Goal: Information Seeking & Learning: Find specific fact

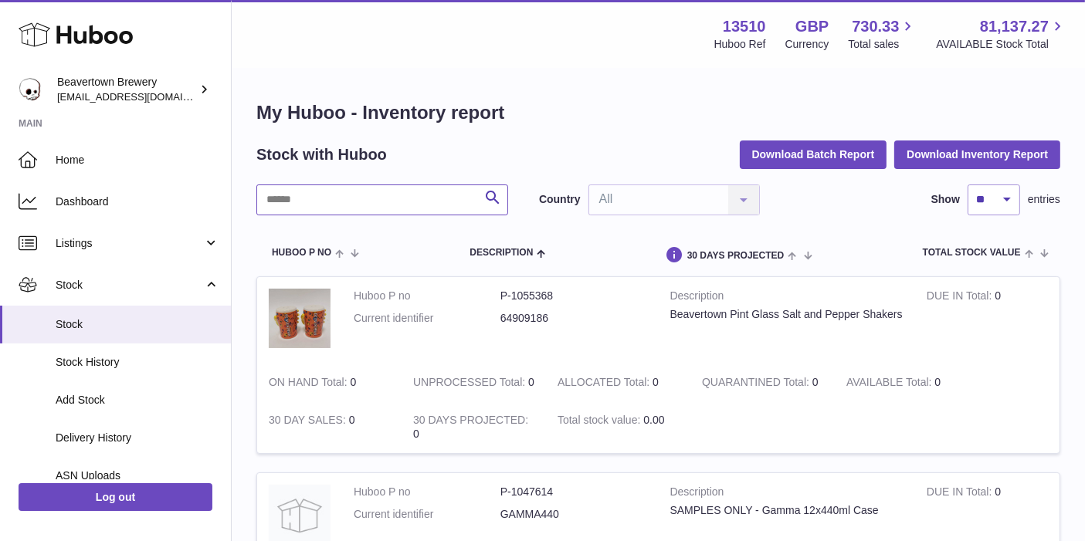
click at [328, 197] on input "text" at bounding box center [382, 200] width 252 height 31
type input "*****"
click at [491, 197] on icon "submit" at bounding box center [492, 197] width 19 height 19
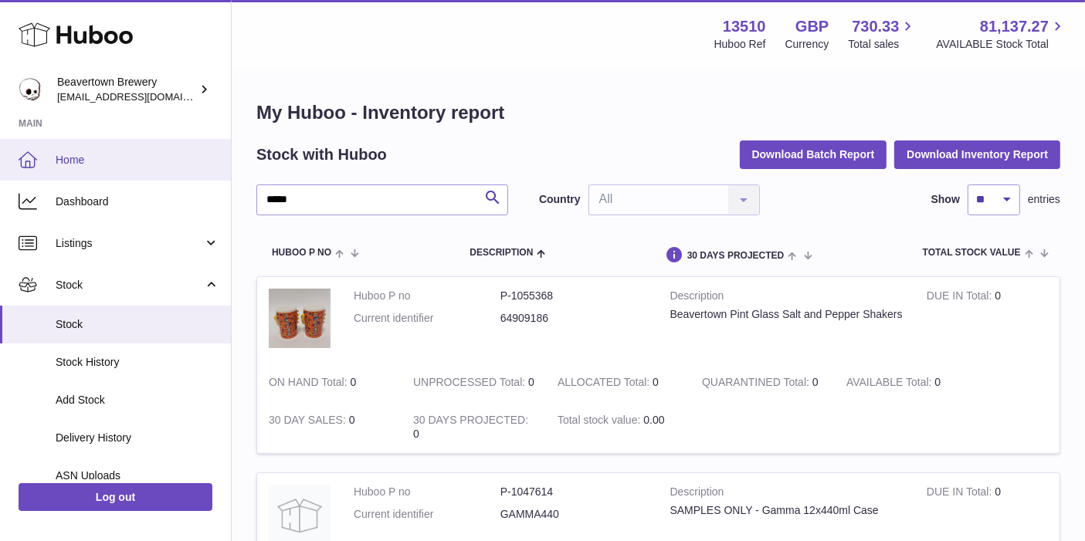
click at [106, 160] on span "Home" at bounding box center [138, 160] width 164 height 15
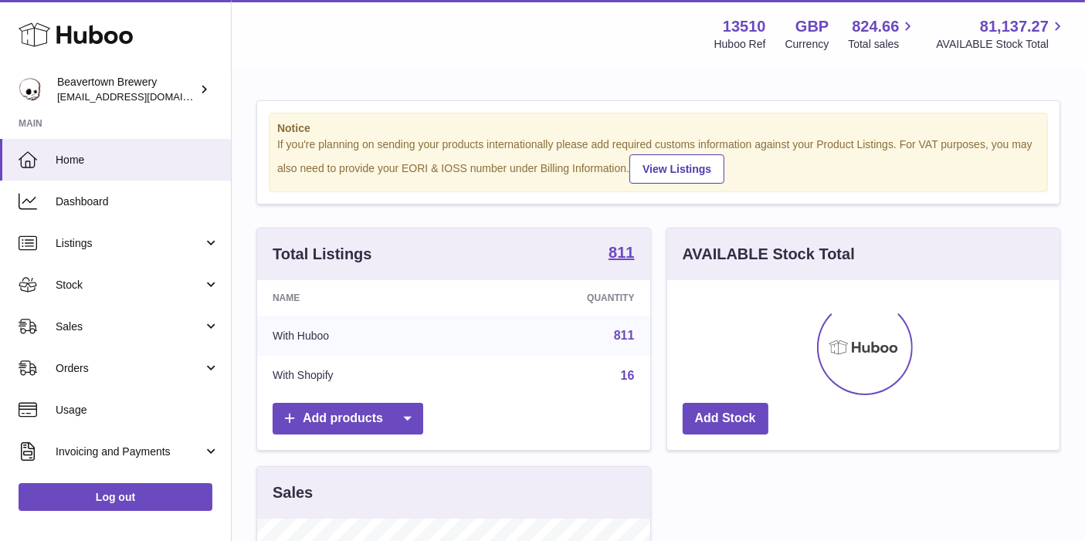
scroll to position [240, 393]
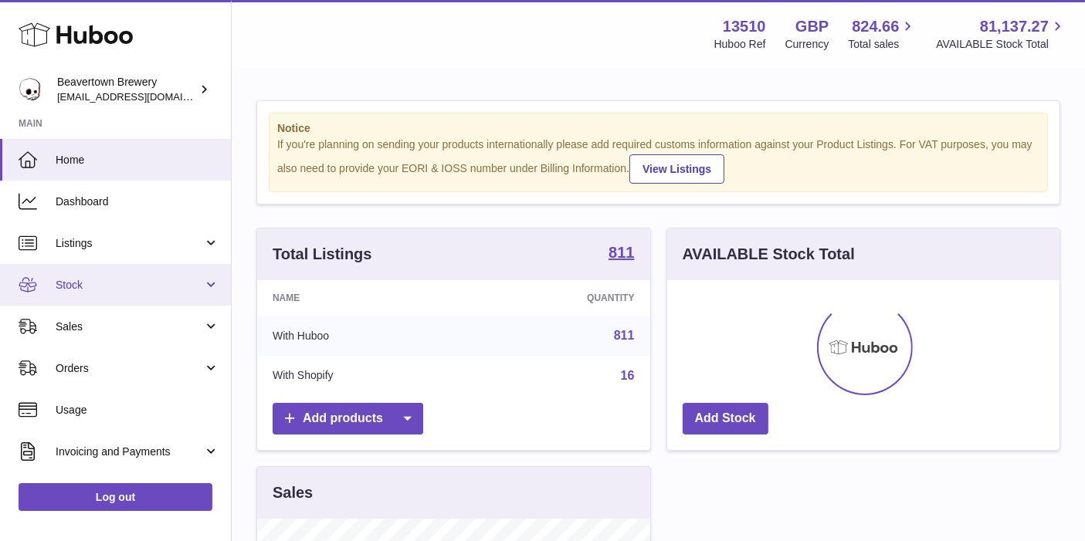
click at [103, 301] on link "Stock" at bounding box center [115, 285] width 231 height 42
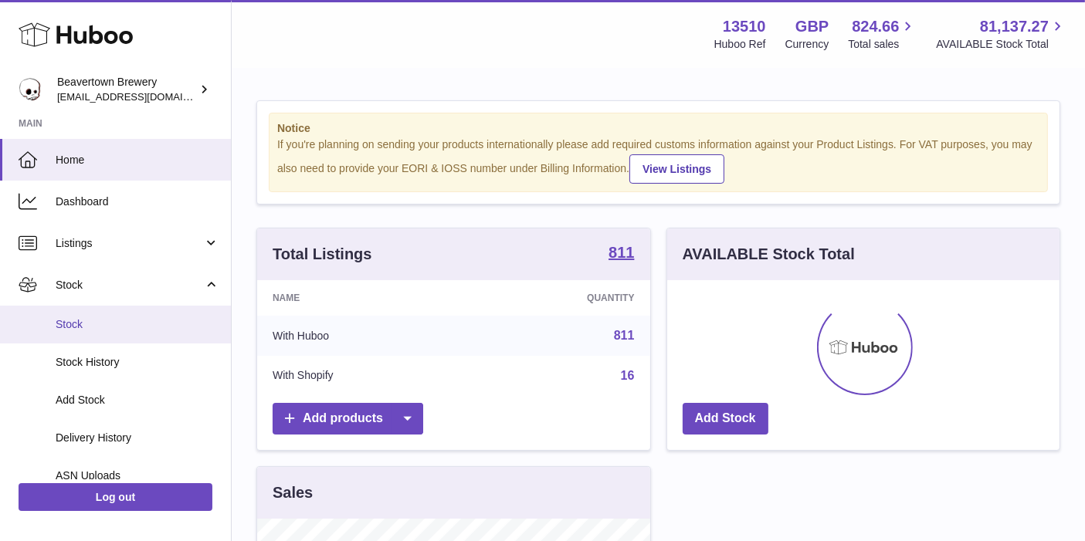
click at [94, 325] on span "Stock" at bounding box center [138, 324] width 164 height 15
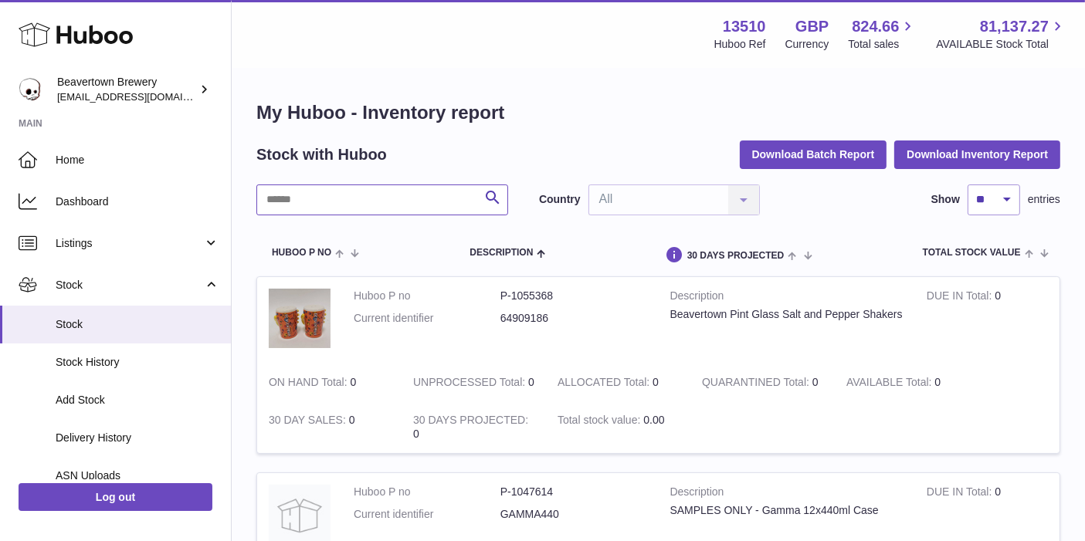
click at [297, 212] on input "text" at bounding box center [382, 200] width 252 height 31
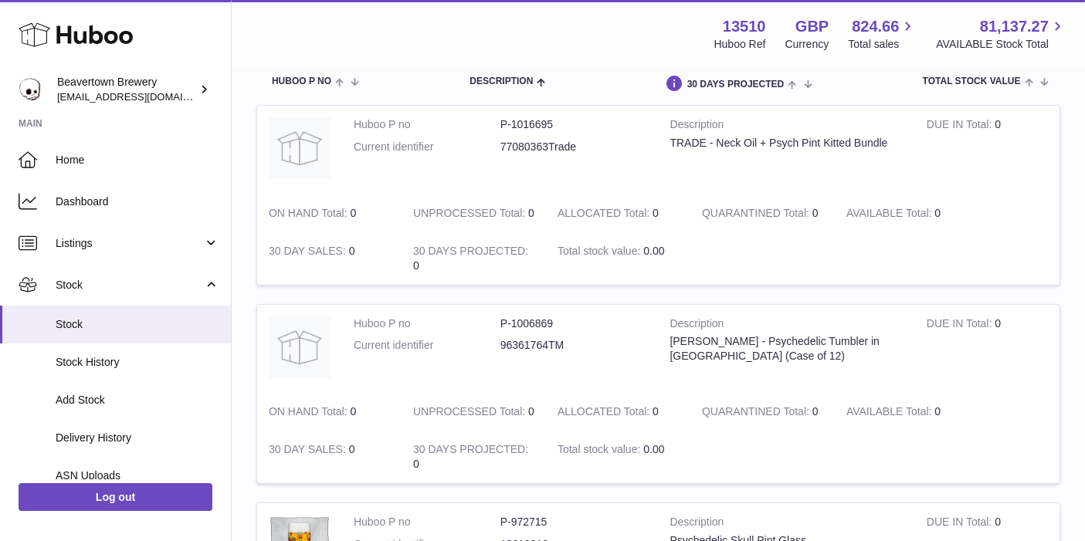
scroll to position [343, 0]
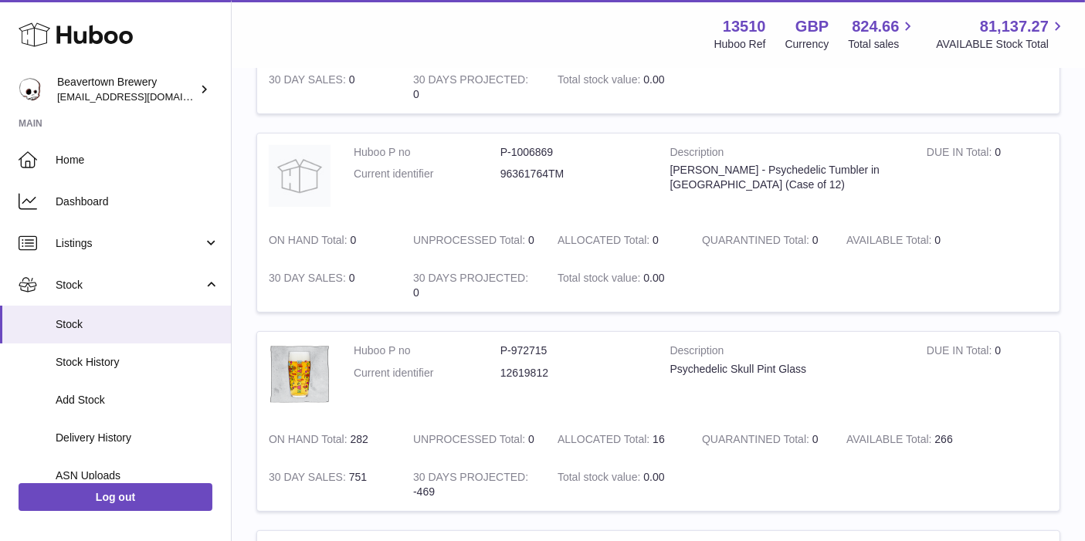
drag, startPoint x: 456, startPoint y: 466, endPoint x: 348, endPoint y: 409, distance: 122.3
click at [348, 408] on tr "Huboo P no P-972715 Current identifier 12619812 Description Psychedelic Skull P…" at bounding box center [658, 421] width 804 height 181
click at [378, 459] on td "30 DAY SALES 751" at bounding box center [329, 485] width 144 height 53
drag, startPoint x: 372, startPoint y: 450, endPoint x: 371, endPoint y: 424, distance: 26.3
click at [371, 424] on tr "Huboo P no P-972715 Current identifier 12619812 Description Psychedelic Skull P…" at bounding box center [658, 421] width 804 height 181
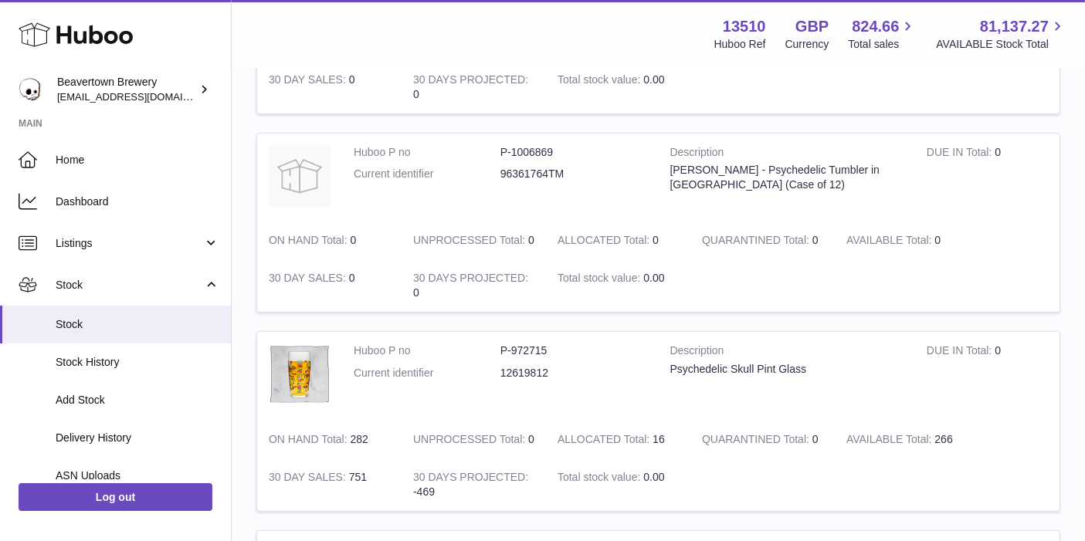
click at [393, 459] on td "30 DAY SALES 751" at bounding box center [329, 485] width 144 height 53
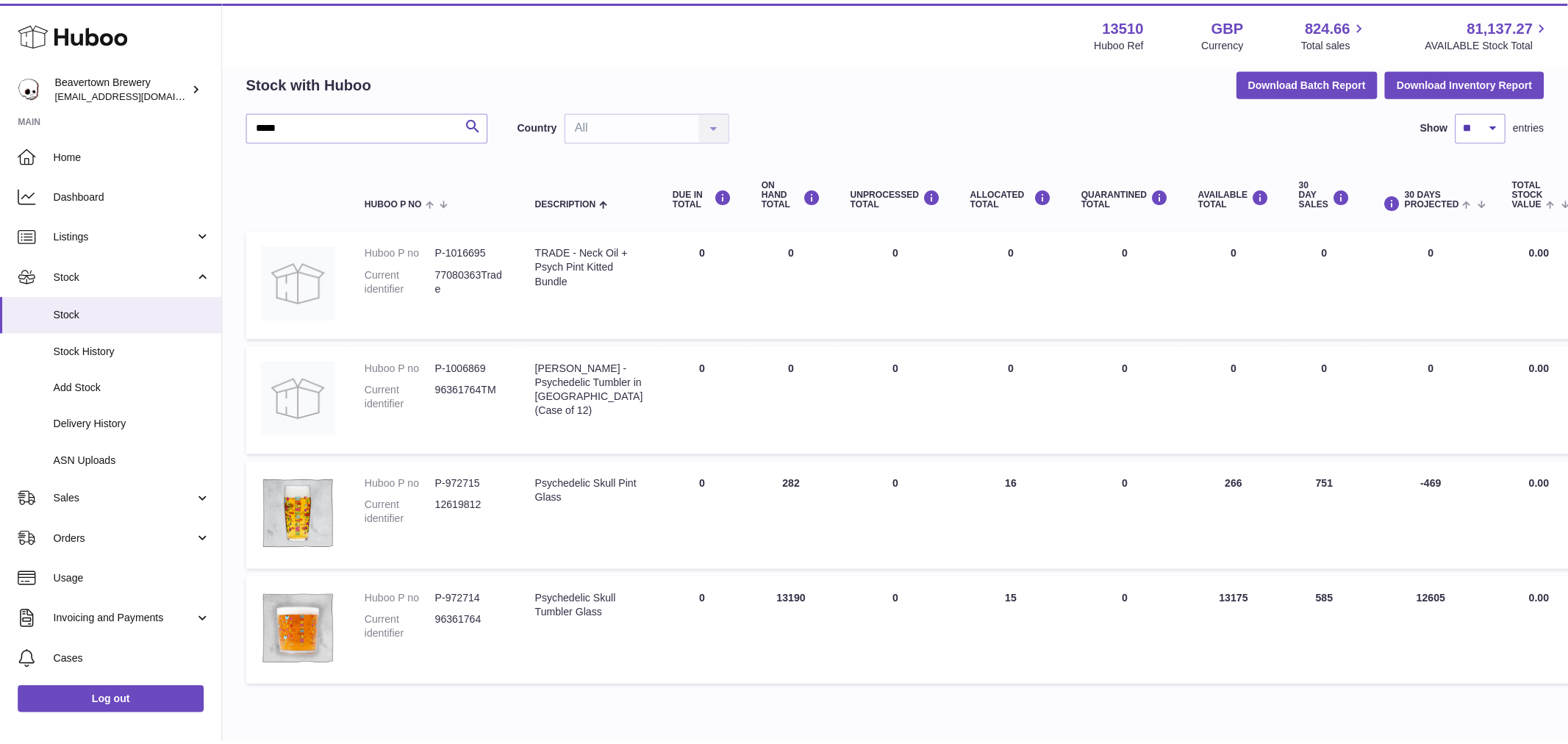
scroll to position [0, 0]
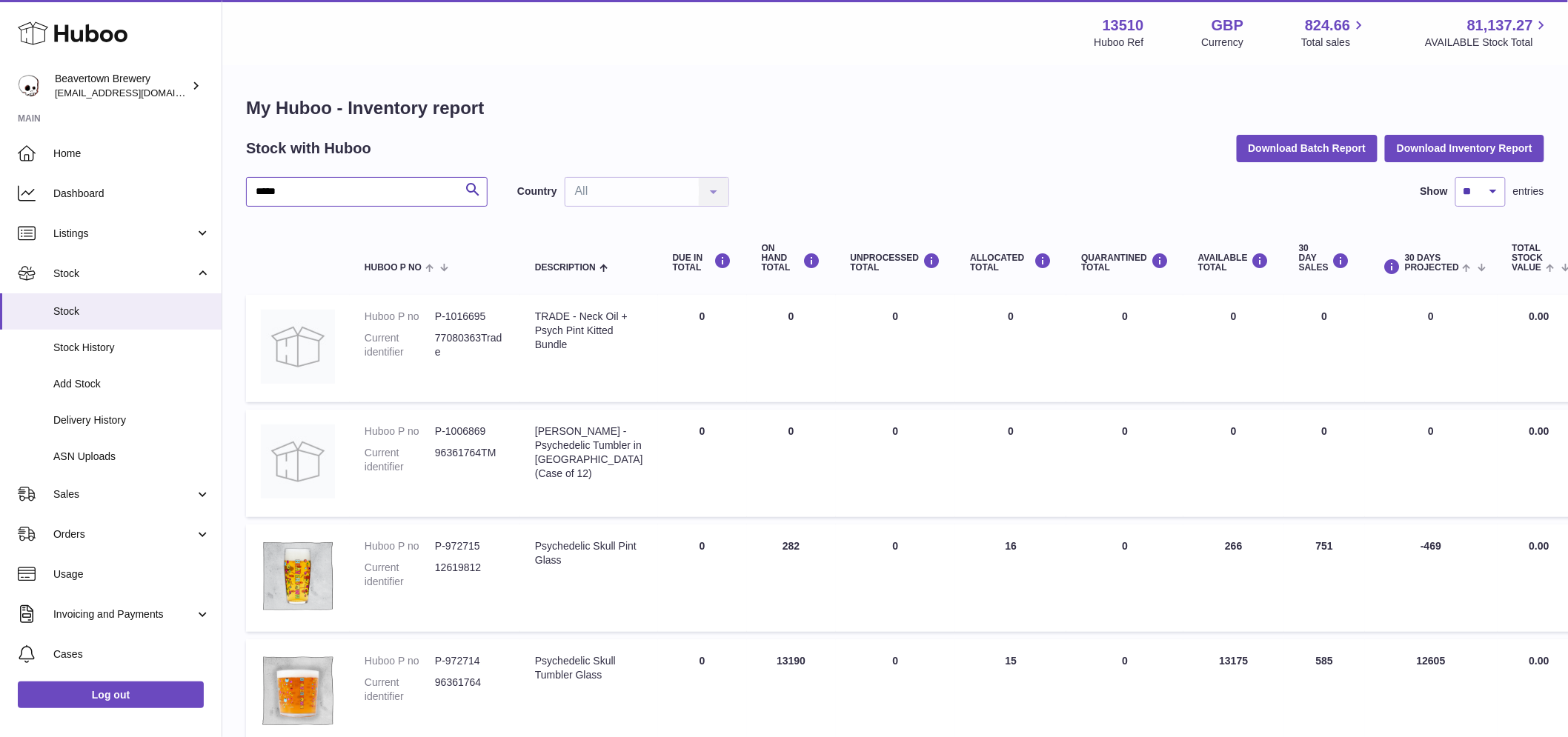
click at [284, 201] on input "*****" at bounding box center [367, 192] width 242 height 30
paste input "*"
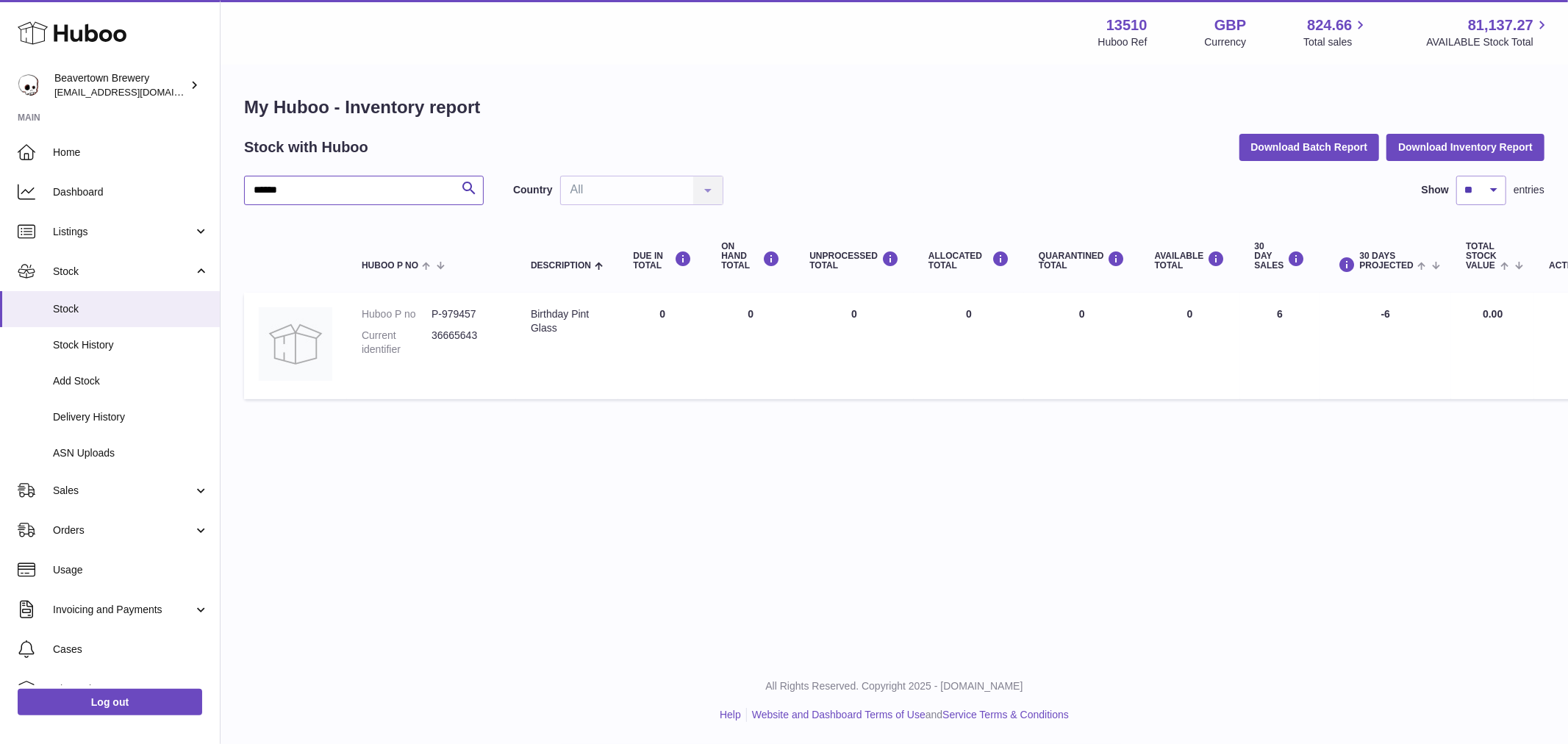
type input "******"
click at [528, 389] on td "Description Birthday Pint Glass" at bounding box center [566, 345] width 102 height 107
